Goal: Transaction & Acquisition: Download file/media

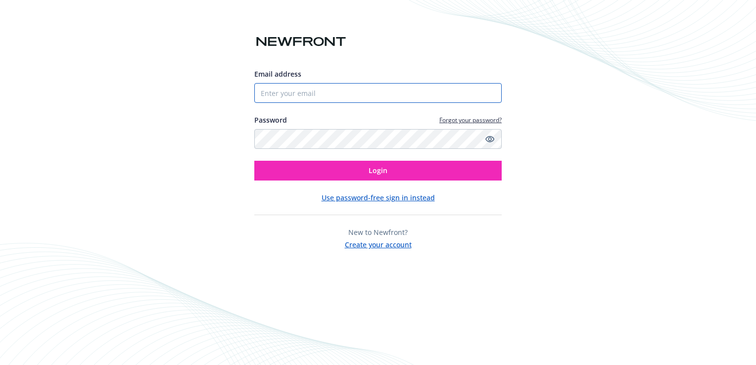
click at [362, 101] on input "Email address" at bounding box center [377, 93] width 247 height 20
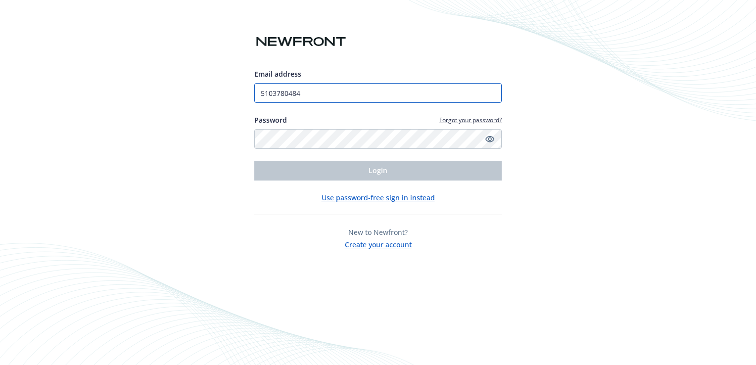
click at [350, 95] on input "5103780484" at bounding box center [377, 93] width 247 height 20
click at [283, 92] on input "5103780484" at bounding box center [377, 93] width 247 height 20
click at [352, 97] on input "5103780484" at bounding box center [377, 93] width 247 height 20
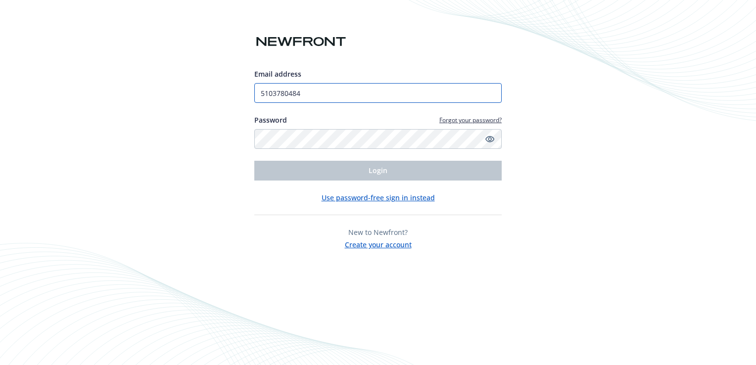
click at [352, 97] on input "5103780484" at bounding box center [377, 93] width 247 height 20
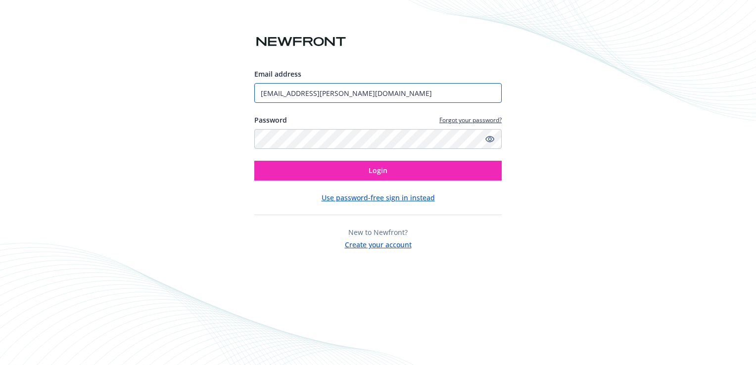
click at [335, 93] on input "[EMAIL_ADDRESS][PERSON_NAME][DOMAIN_NAME]" at bounding box center [377, 93] width 247 height 20
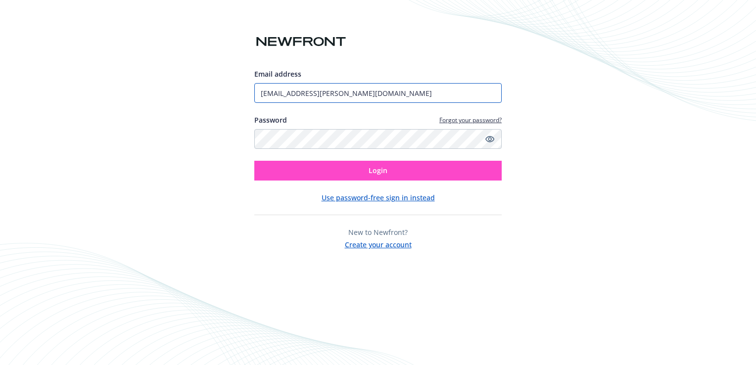
type input "[EMAIL_ADDRESS][PERSON_NAME][DOMAIN_NAME]"
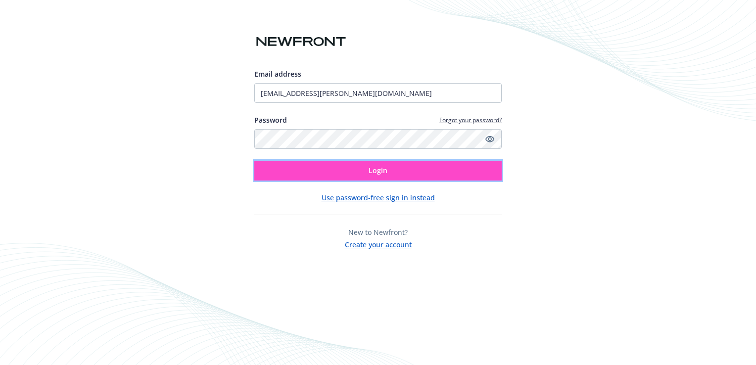
click at [386, 170] on span "Login" at bounding box center [378, 170] width 19 height 9
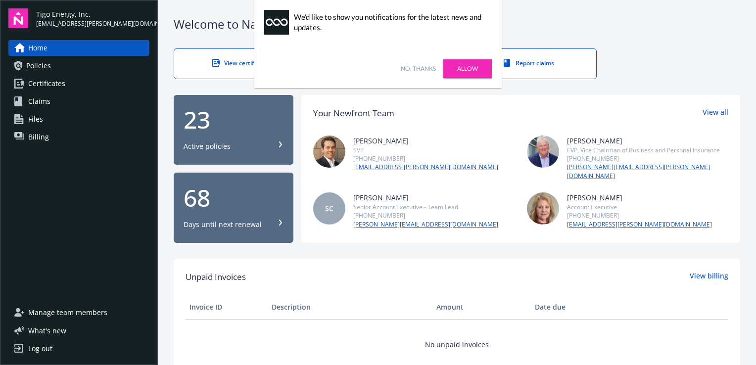
click at [39, 140] on span "Billing" at bounding box center [38, 137] width 21 height 16
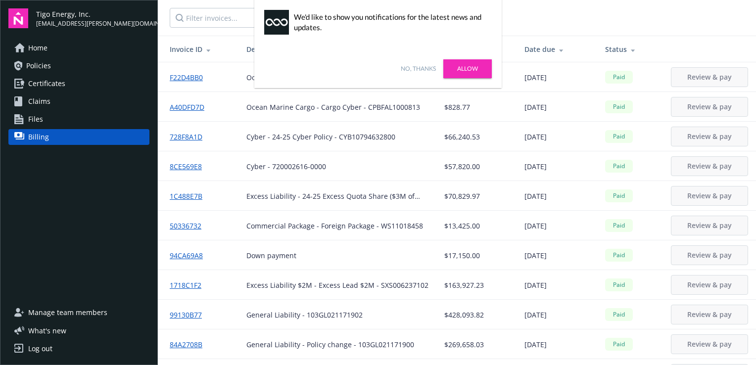
click at [459, 69] on link "Allow" at bounding box center [467, 68] width 49 height 19
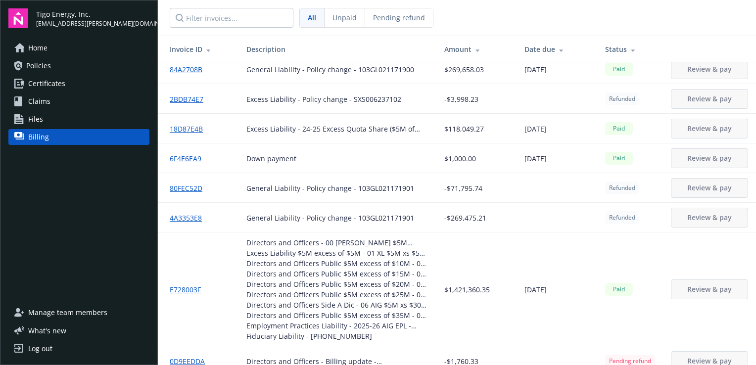
scroll to position [296, 0]
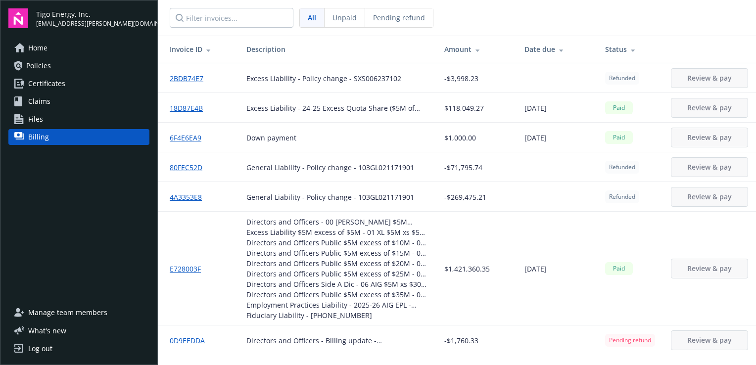
click at [187, 164] on link "80FEC52D" at bounding box center [190, 167] width 41 height 10
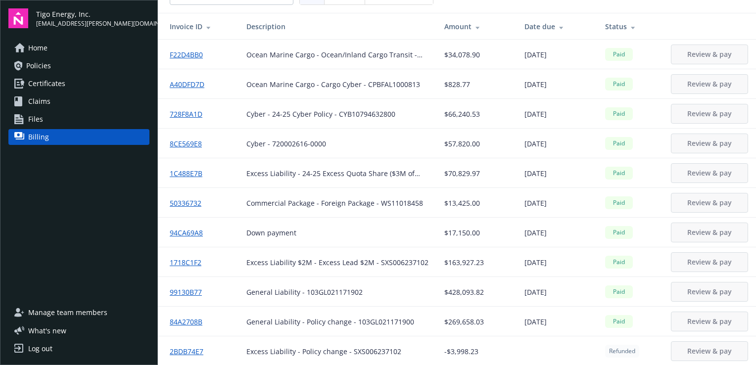
scroll to position [36, 0]
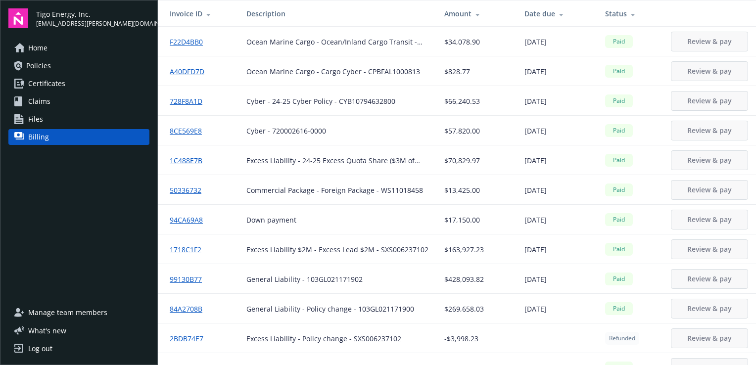
click at [37, 344] on div "Log out" at bounding box center [40, 349] width 24 height 16
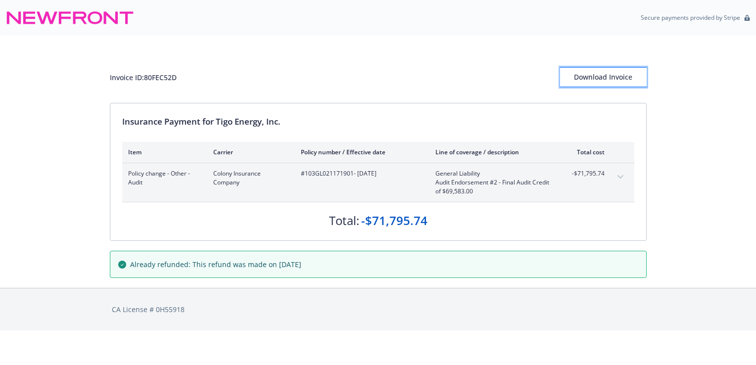
click at [605, 78] on div "Download Invoice" at bounding box center [603, 77] width 87 height 19
